Goal: Find contact information: Find contact information

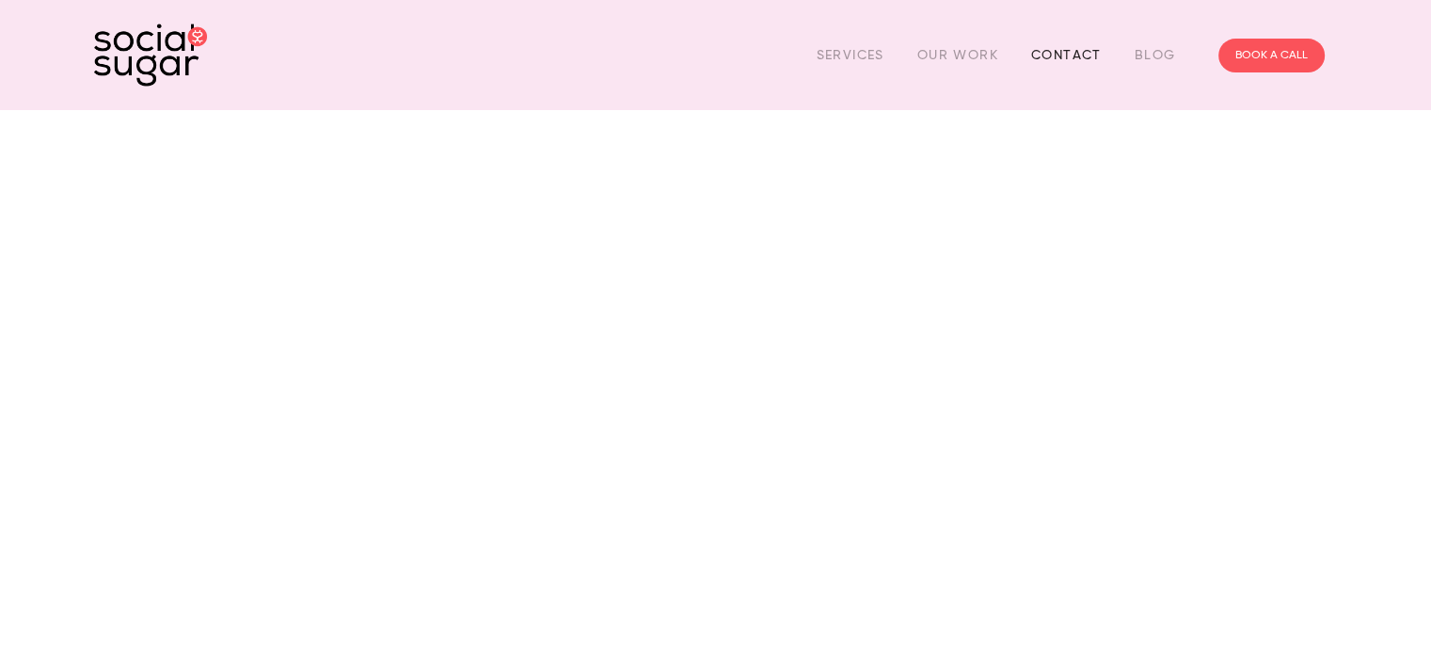
click at [1056, 57] on link "Contact" at bounding box center [1066, 54] width 71 height 29
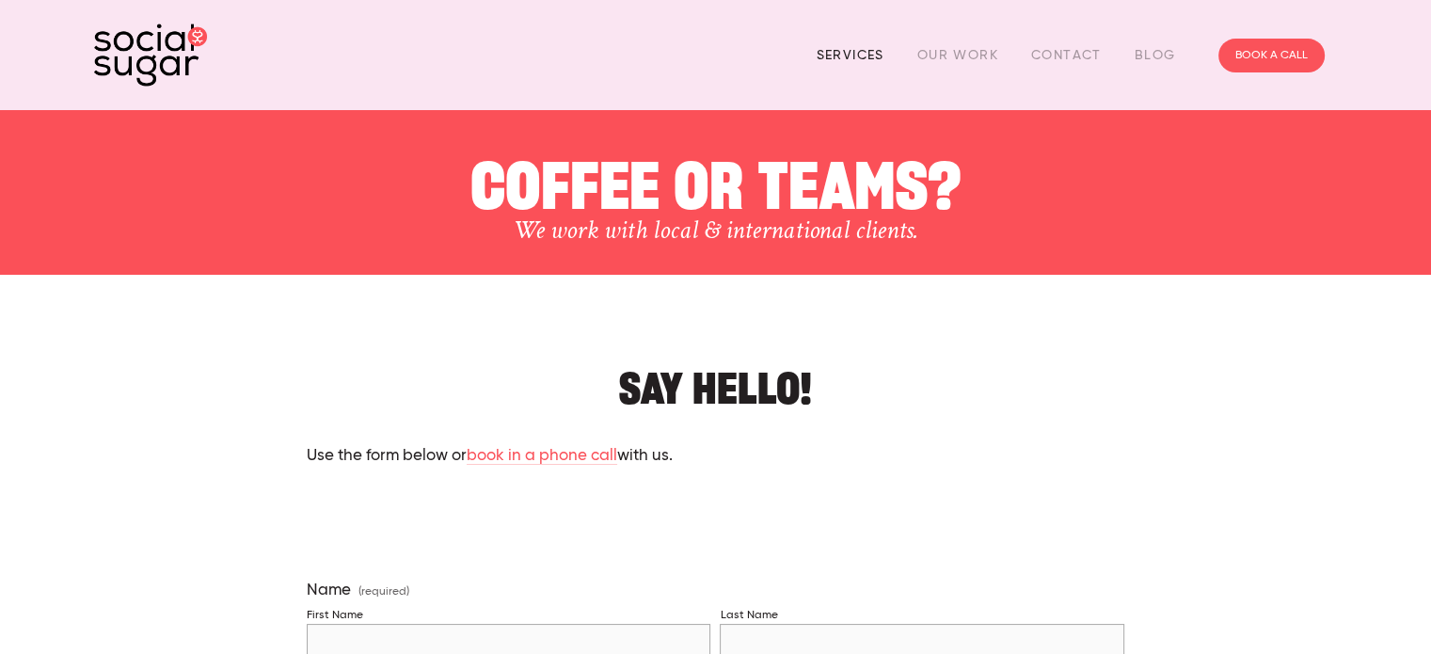
click at [847, 53] on link "Services" at bounding box center [851, 54] width 68 height 29
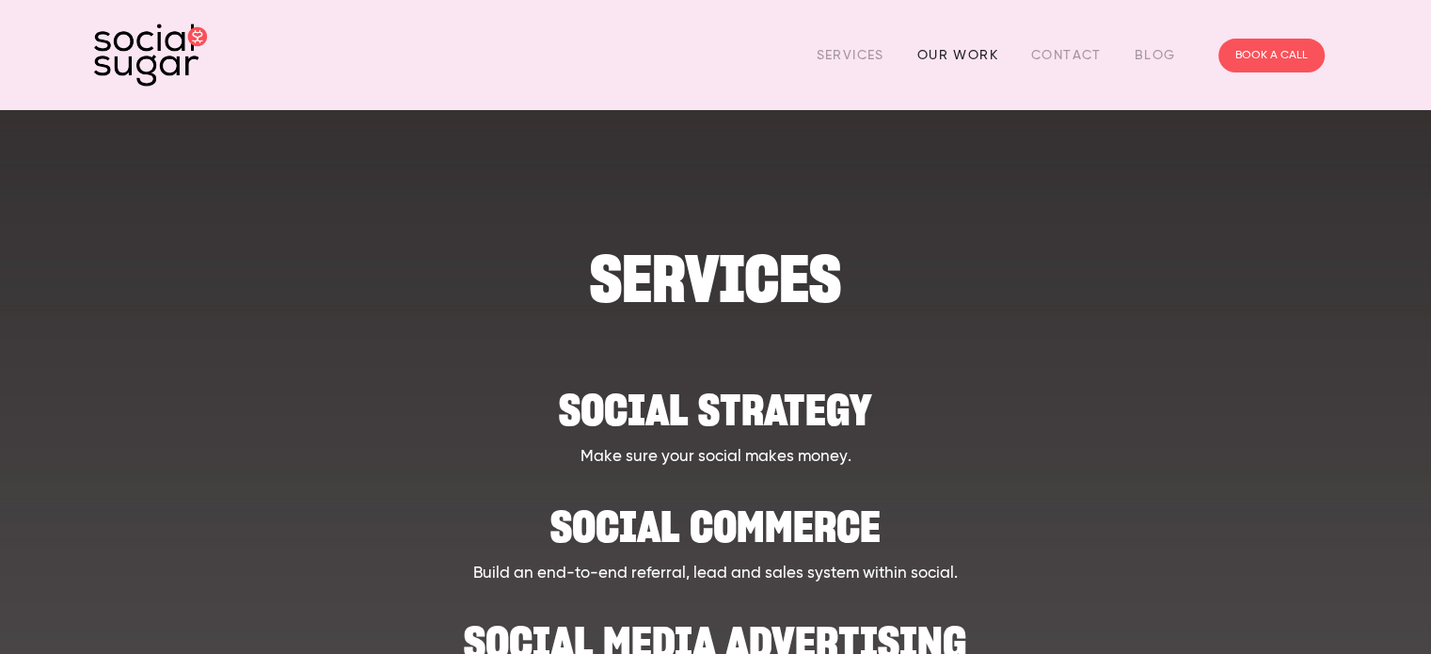
click at [955, 49] on link "Our Work" at bounding box center [957, 54] width 81 height 29
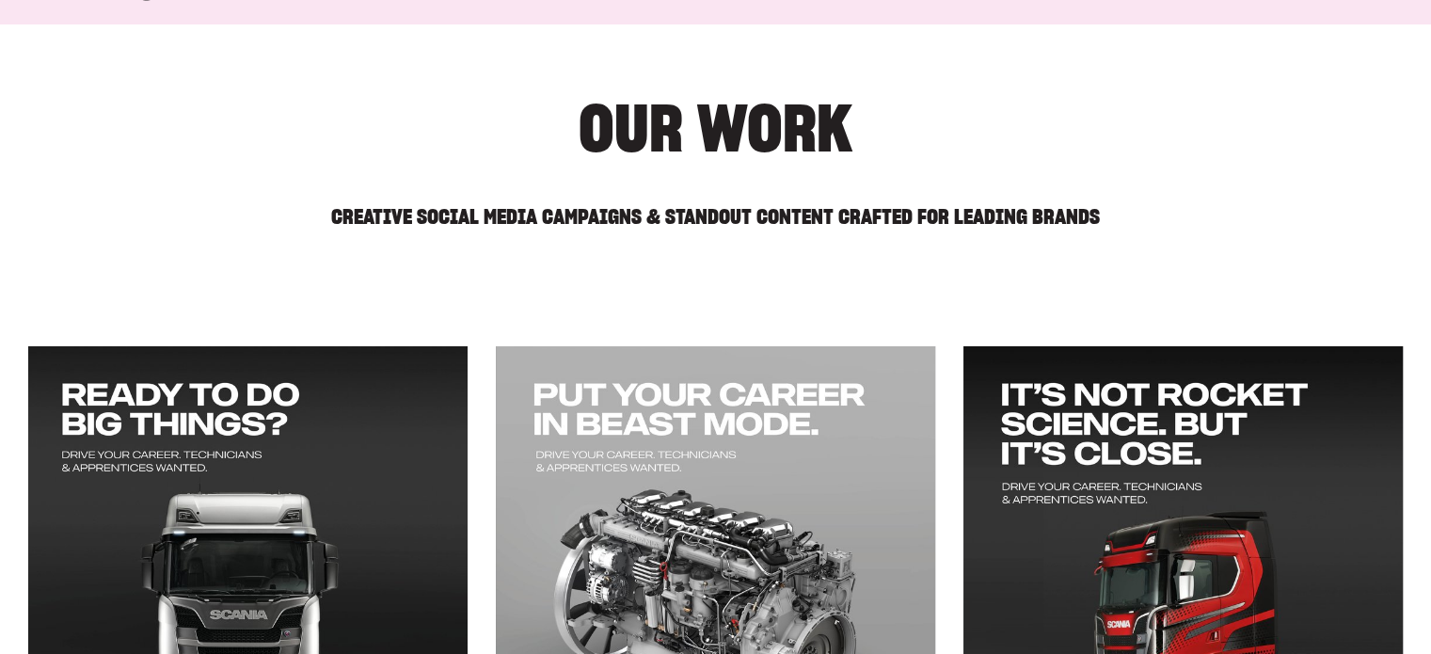
scroll to position [134, 0]
